Goal: Task Accomplishment & Management: Manage account settings

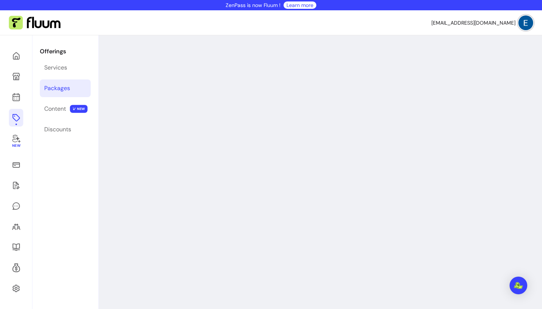
scroll to position [35, 0]
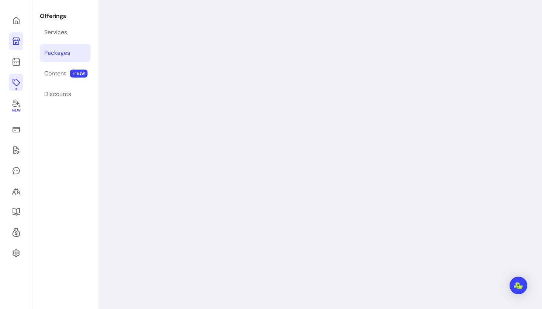
click at [14, 39] on icon at bounding box center [16, 41] width 9 height 9
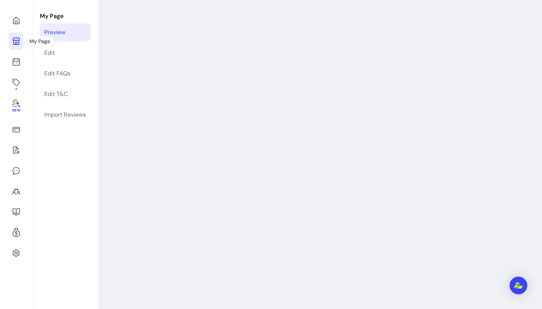
scroll to position [10, 0]
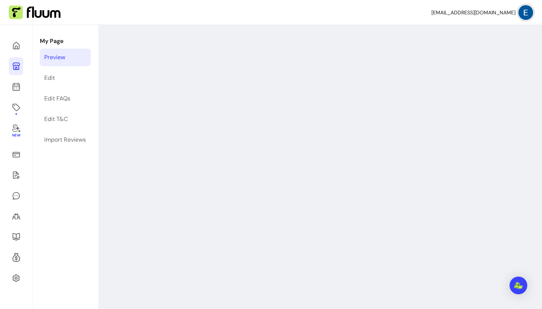
click at [15, 67] on icon at bounding box center [16, 66] width 9 height 9
click at [15, 46] on icon at bounding box center [16, 45] width 9 height 9
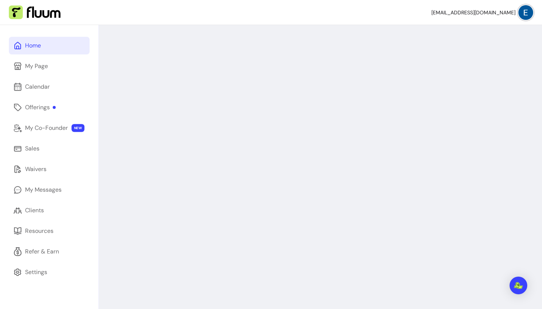
click at [31, 47] on div "Home" at bounding box center [33, 45] width 16 height 9
click at [526, 14] on img at bounding box center [525, 12] width 15 height 15
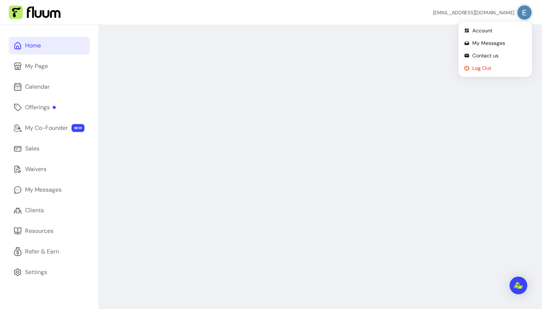
click at [483, 67] on span "Log Out" at bounding box center [499, 67] width 54 height 7
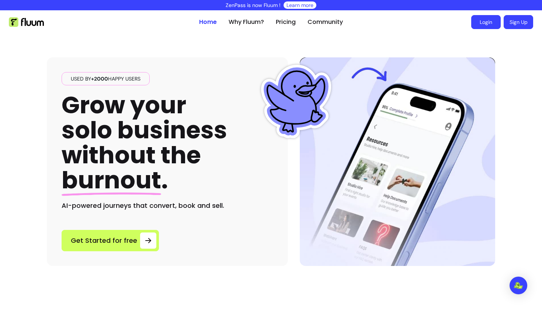
click at [484, 24] on link "Login" at bounding box center [485, 22] width 29 height 14
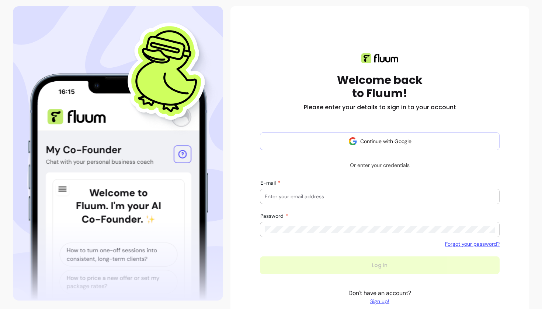
scroll to position [48, 0]
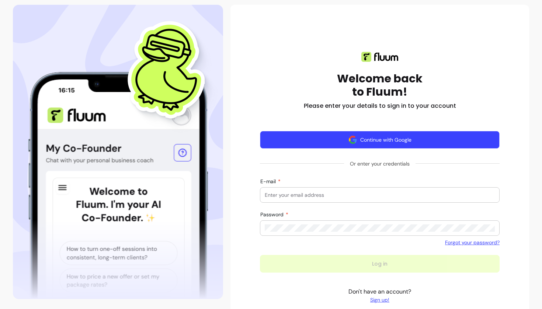
click at [337, 143] on button "Continue with Google" at bounding box center [379, 140] width 239 height 18
